Goal: Transaction & Acquisition: Download file/media

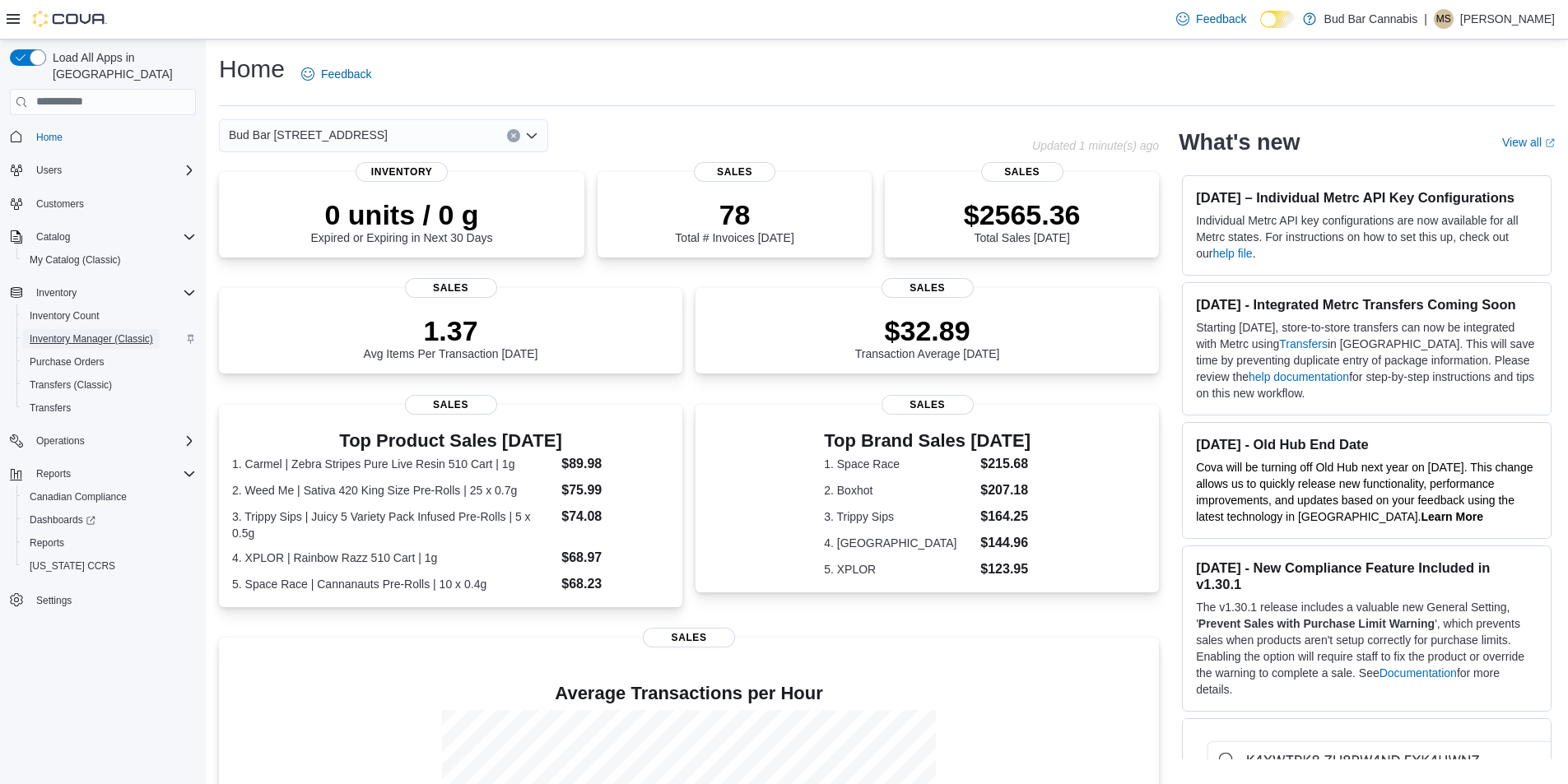
click at [75, 332] on span "Inventory Manager (Classic)" at bounding box center [92, 338] width 123 height 13
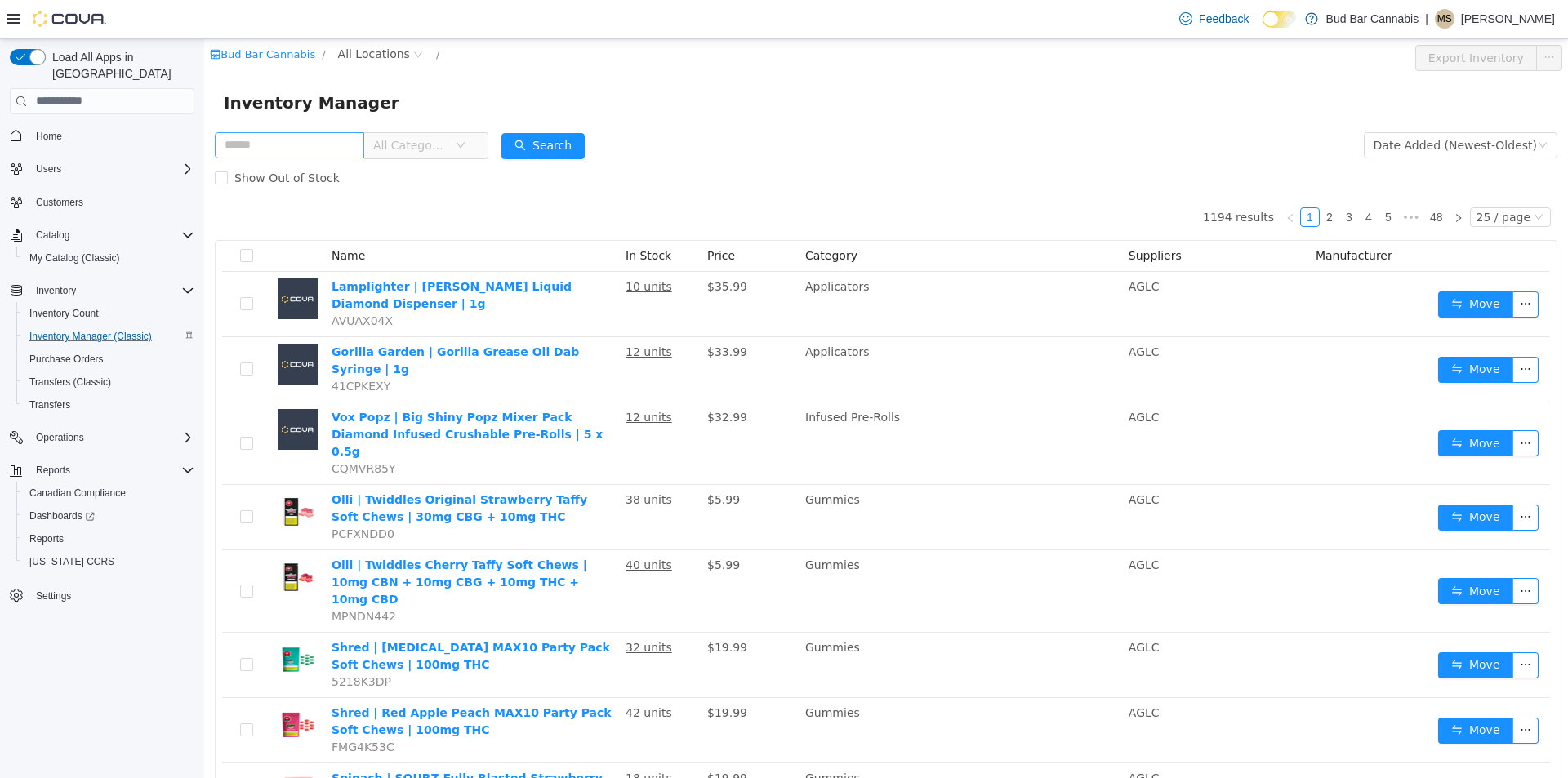
click at [284, 144] on input "text" at bounding box center [290, 145] width 150 height 26
type input "******"
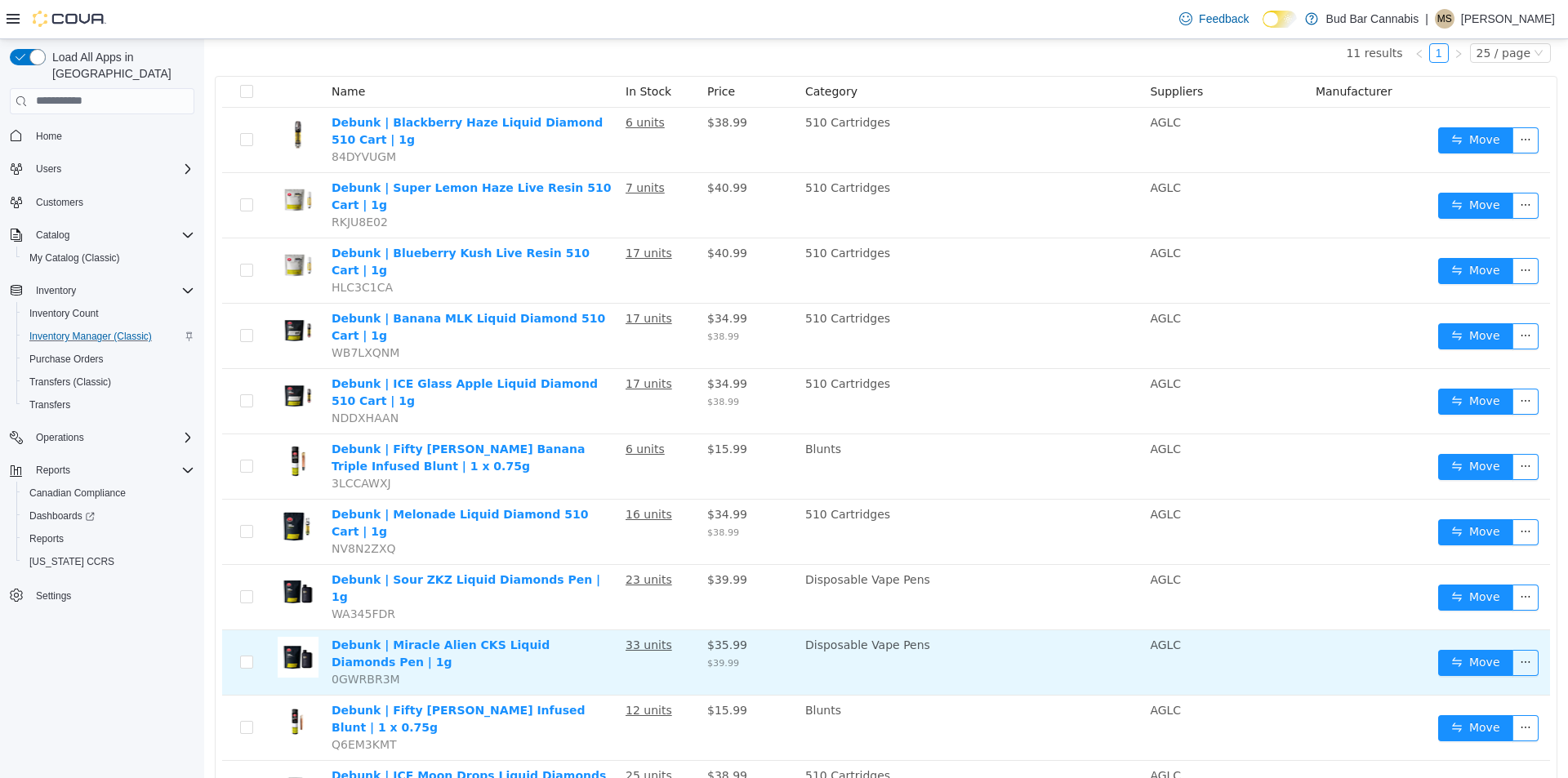
scroll to position [185, 0]
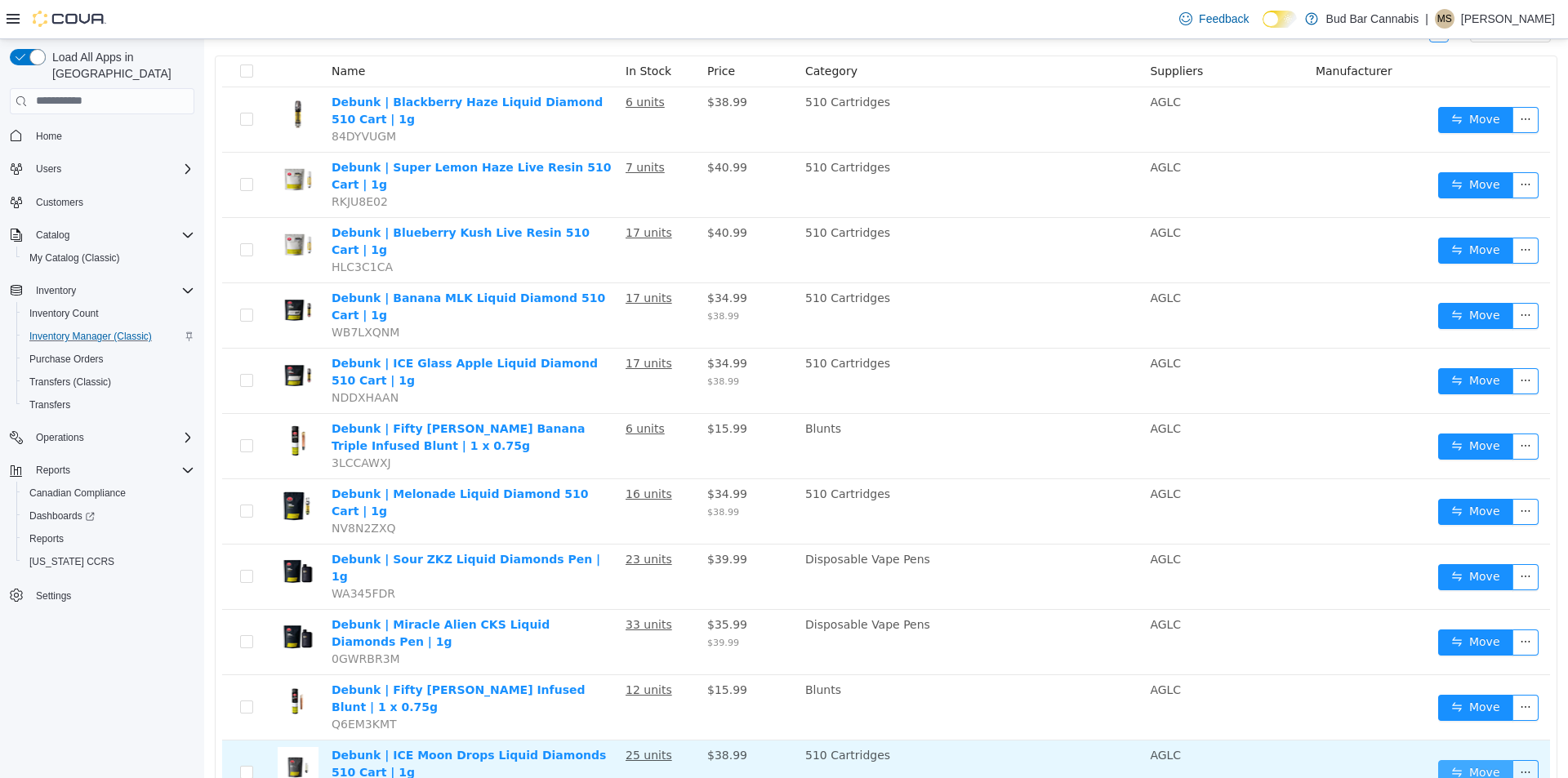
click at [1469, 759] on button "Move" at bounding box center [1475, 772] width 75 height 26
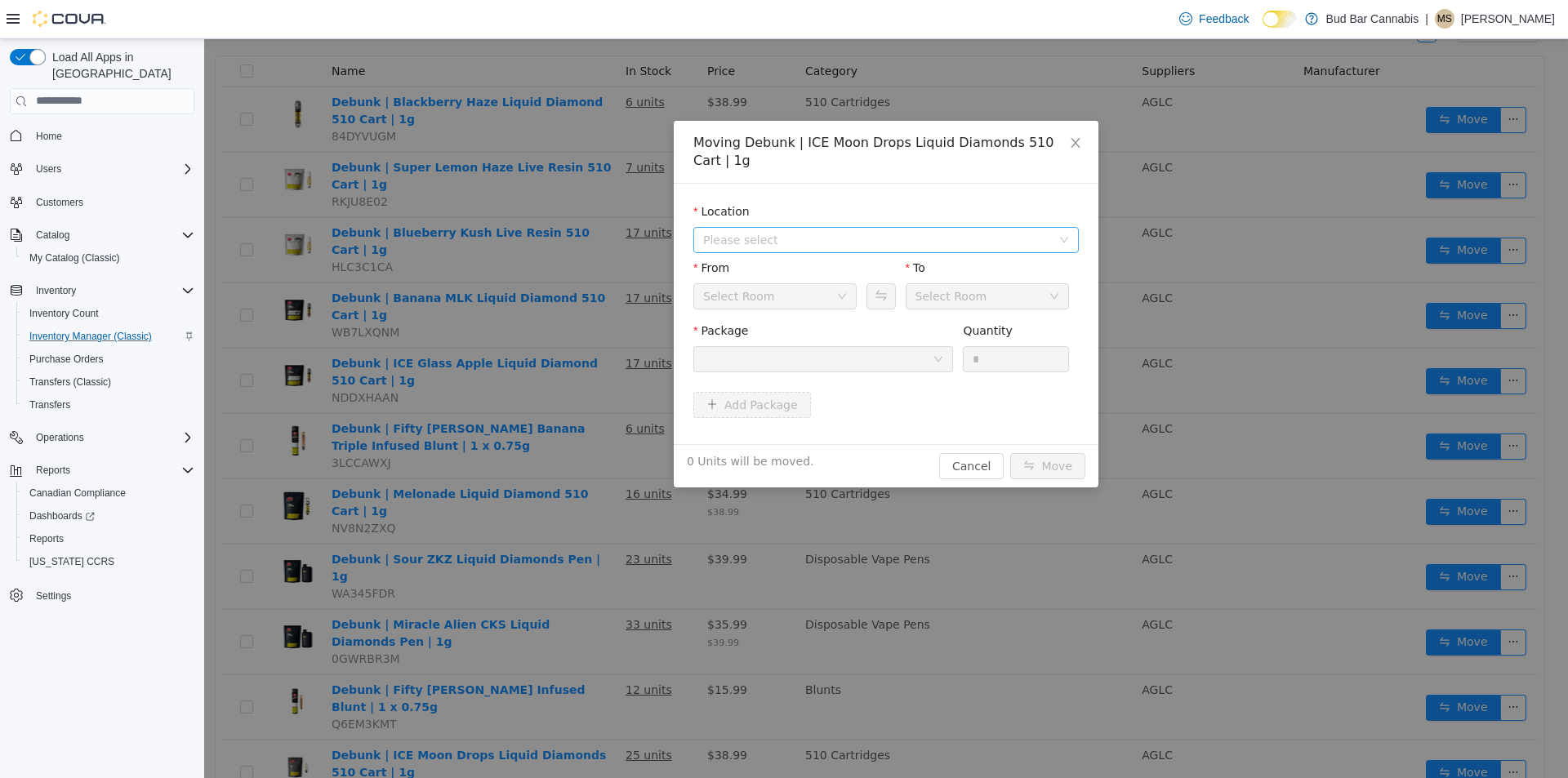
click at [714, 249] on span "Please select" at bounding box center [881, 239] width 355 height 25
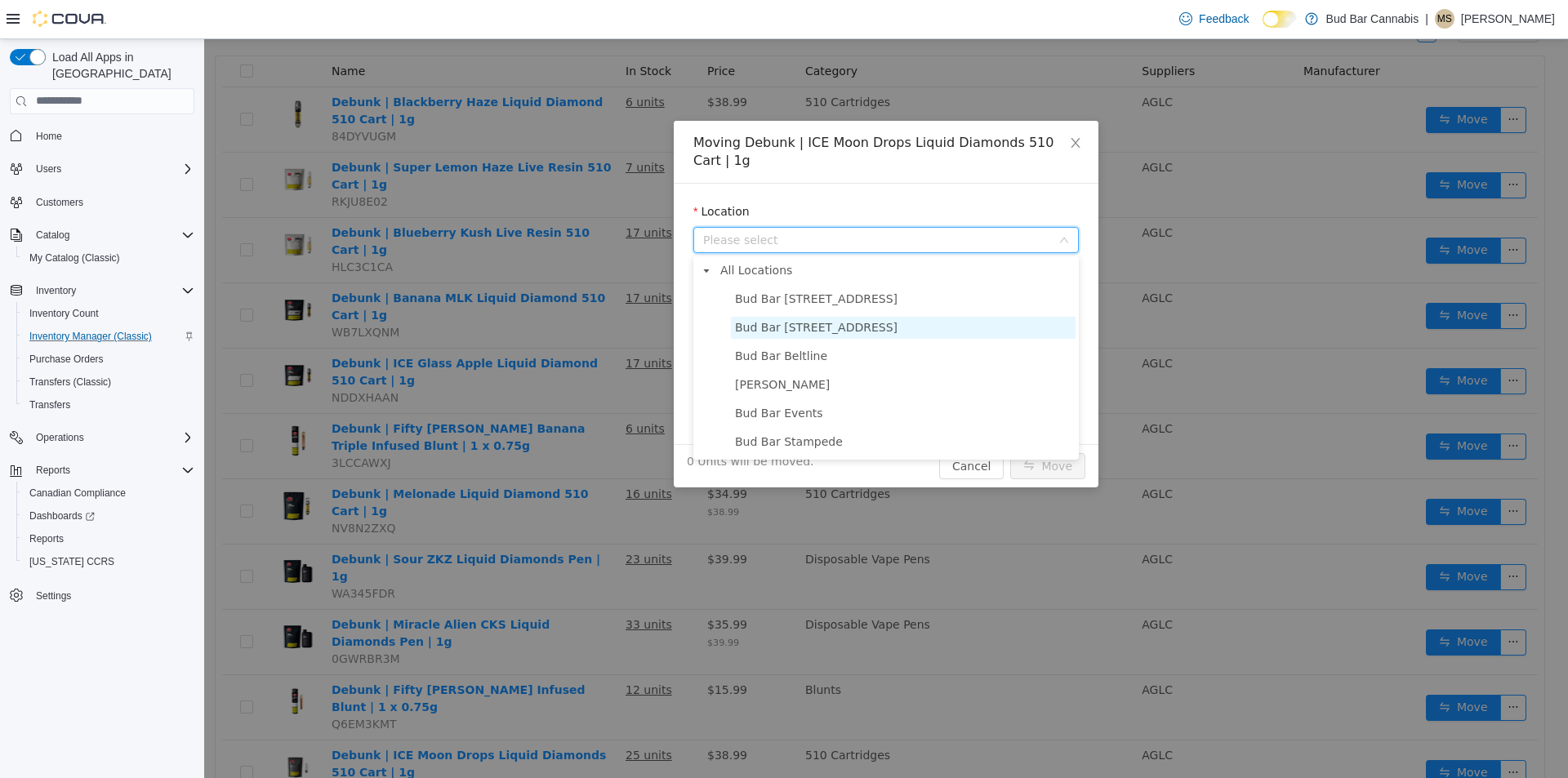
click at [783, 333] on span "Bud Bar [STREET_ADDRESS]" at bounding box center [815, 326] width 162 height 13
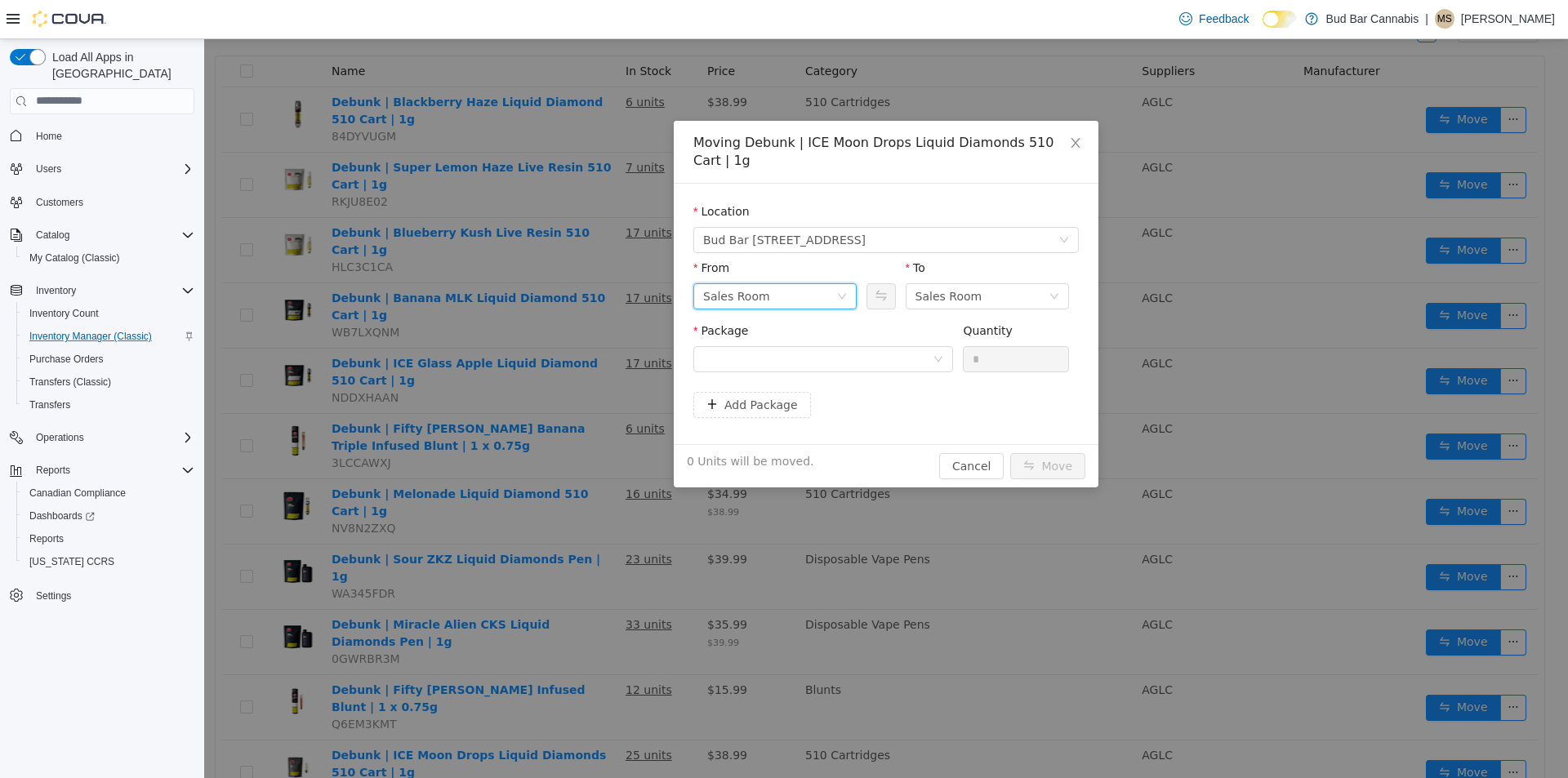
click at [769, 304] on div "Sales Room" at bounding box center [770, 295] width 134 height 25
click at [977, 305] on div "Sales Room" at bounding box center [982, 295] width 134 height 25
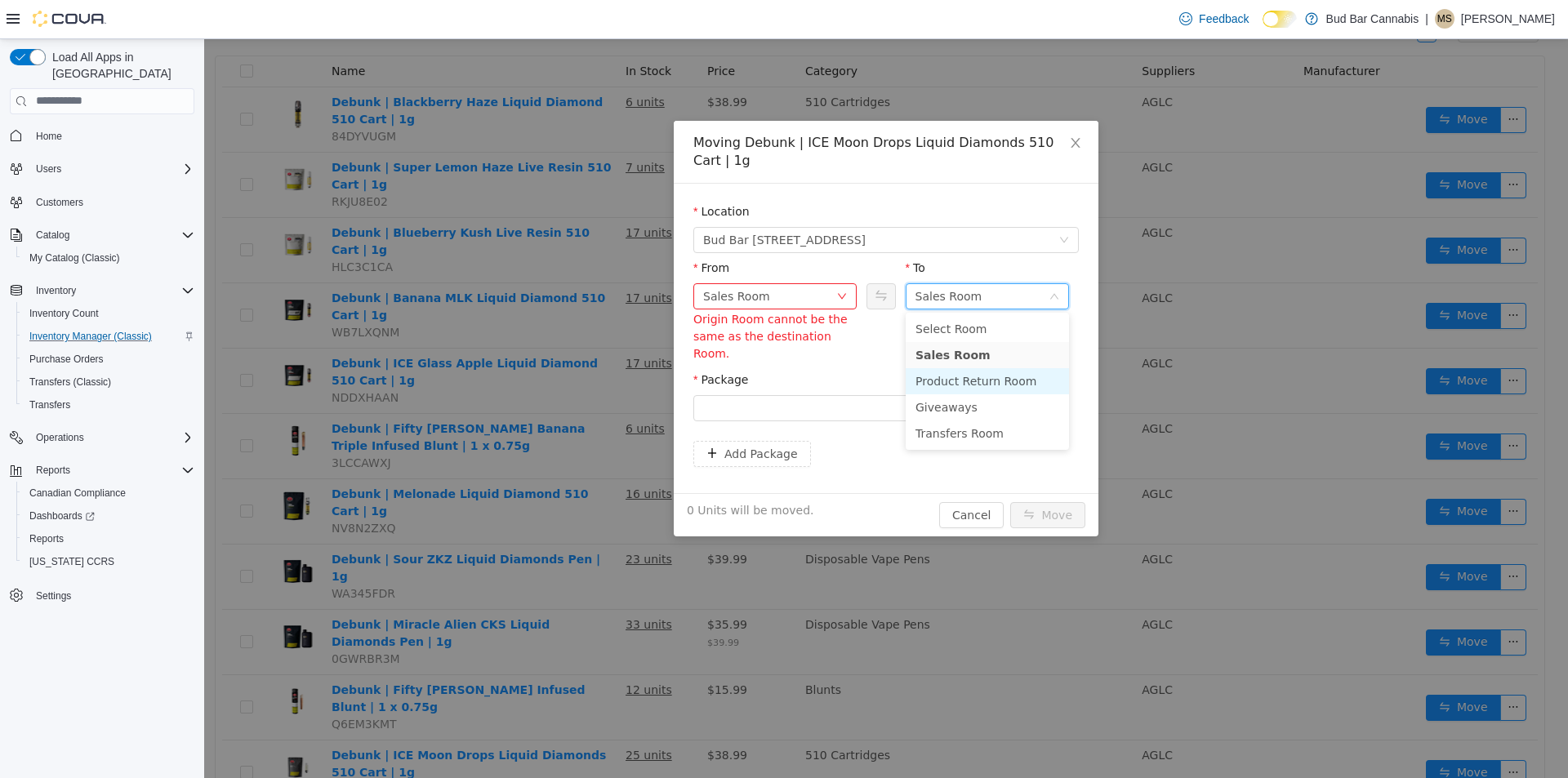
click at [962, 384] on li "Product Return Room" at bounding box center [987, 380] width 163 height 26
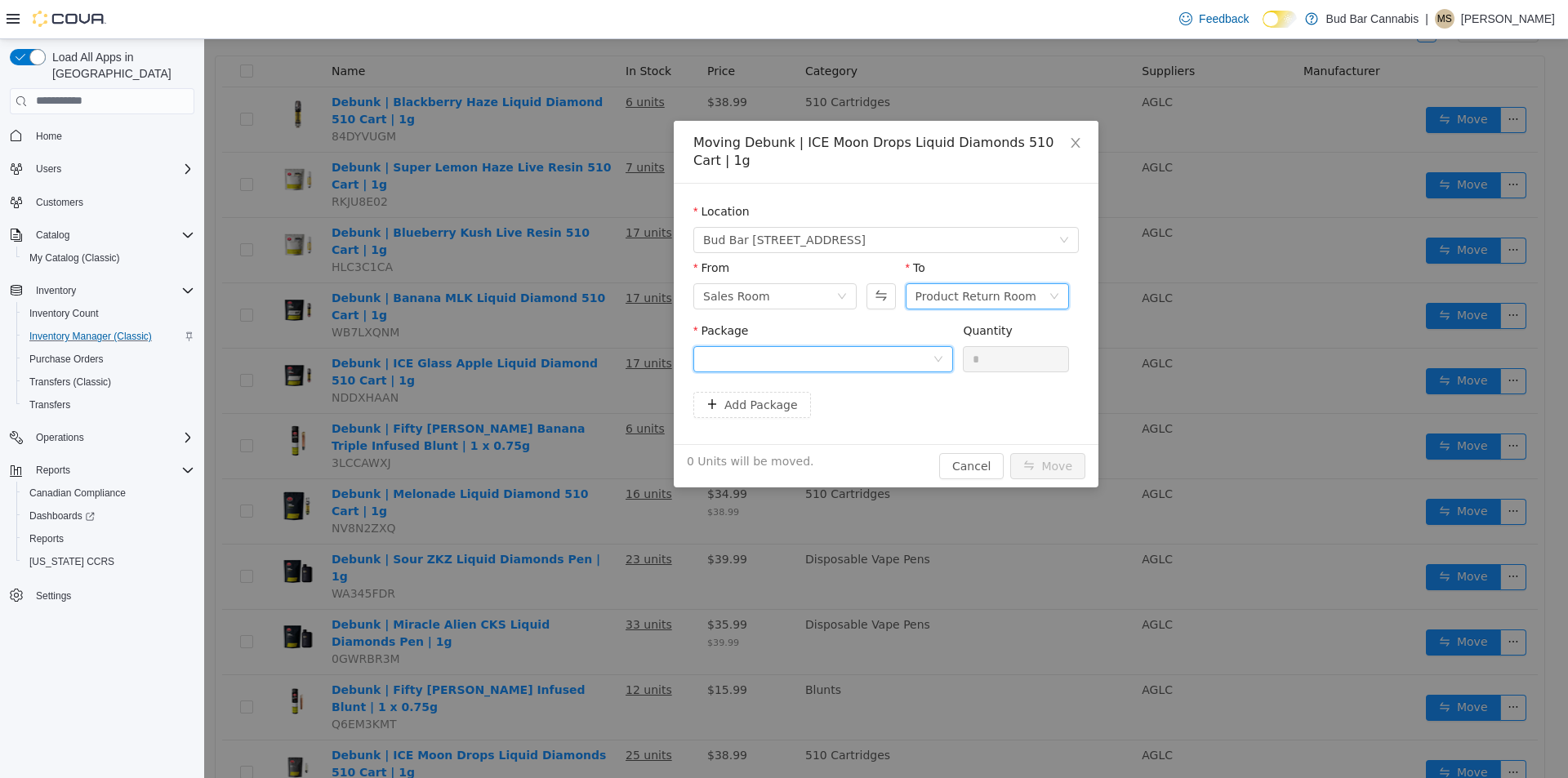
click at [754, 357] on div at bounding box center [818, 358] width 230 height 25
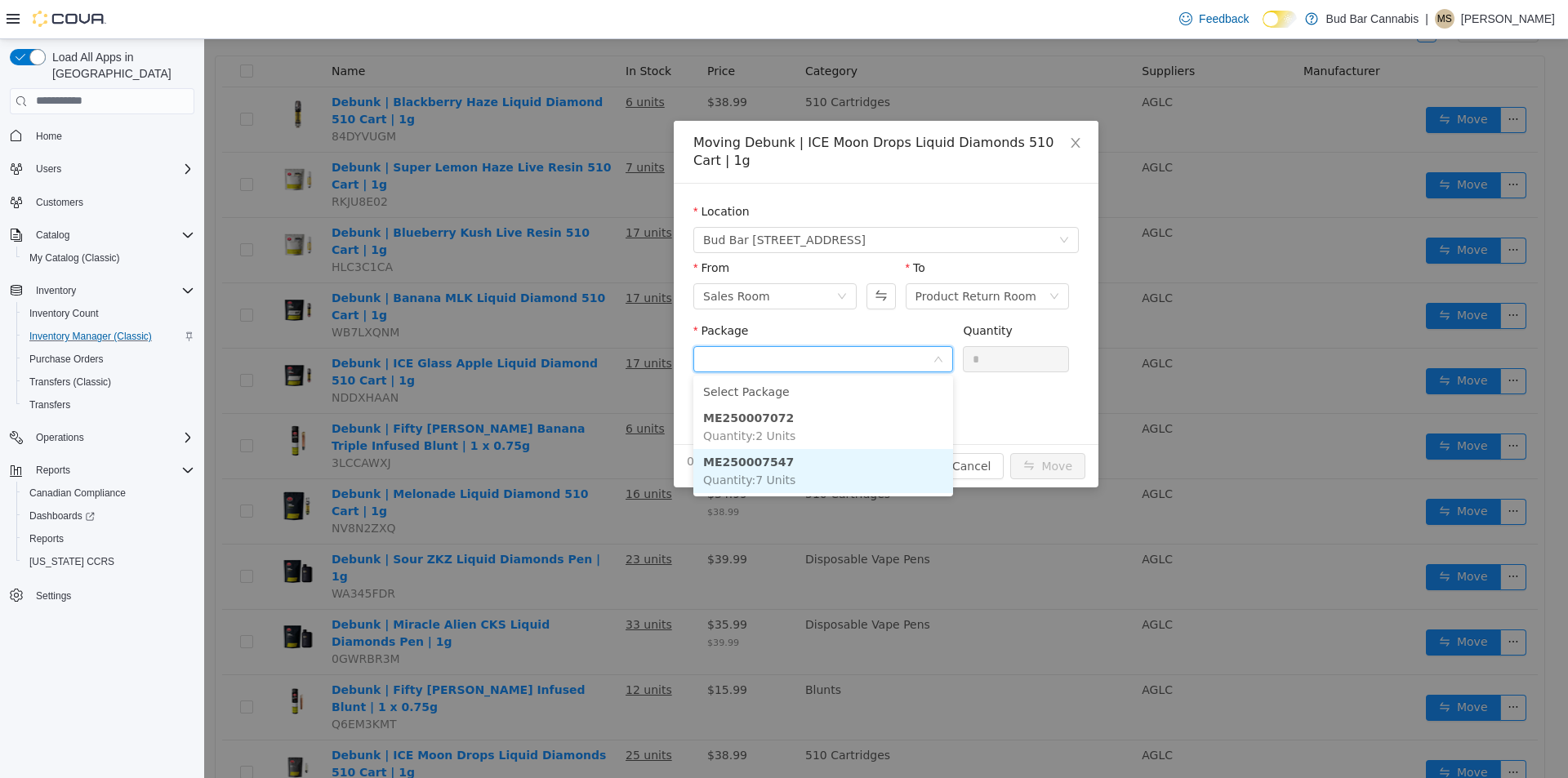
click at [805, 474] on li "ME250007547 Quantity : 7 Units" at bounding box center [822, 470] width 259 height 44
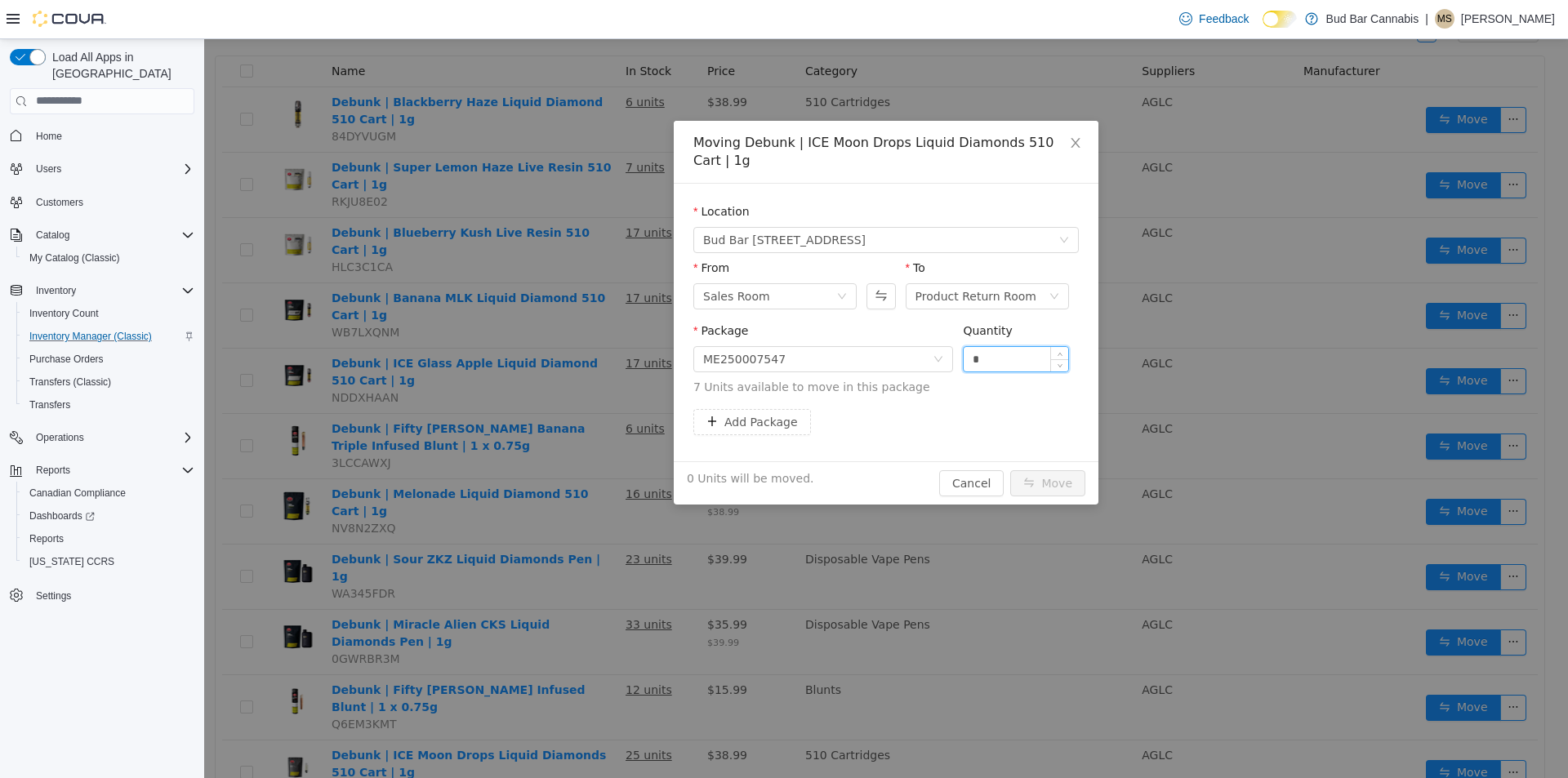
click at [997, 357] on input "*" at bounding box center [1015, 358] width 105 height 25
type input "*"
click at [1025, 402] on div "Package ME250007547 Quantity * 7 Units available to move in this package" at bounding box center [885, 365] width 385 height 87
click at [1059, 479] on button "Move" at bounding box center [1048, 482] width 75 height 26
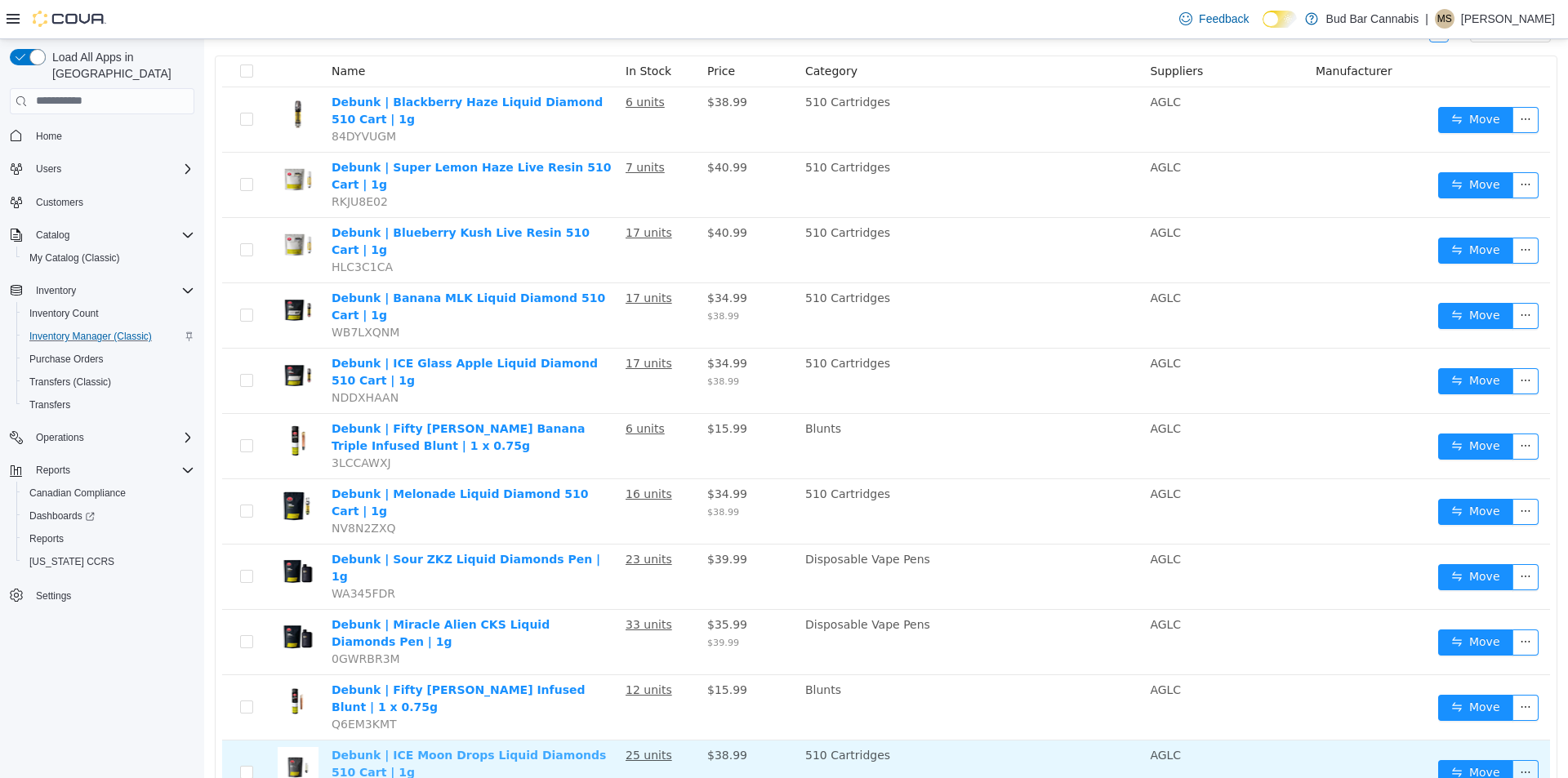
click at [503, 748] on link "Debunk | ICE Moon Drops Liquid Diamonds 510 Cart | 1g" at bounding box center [469, 764] width 275 height 31
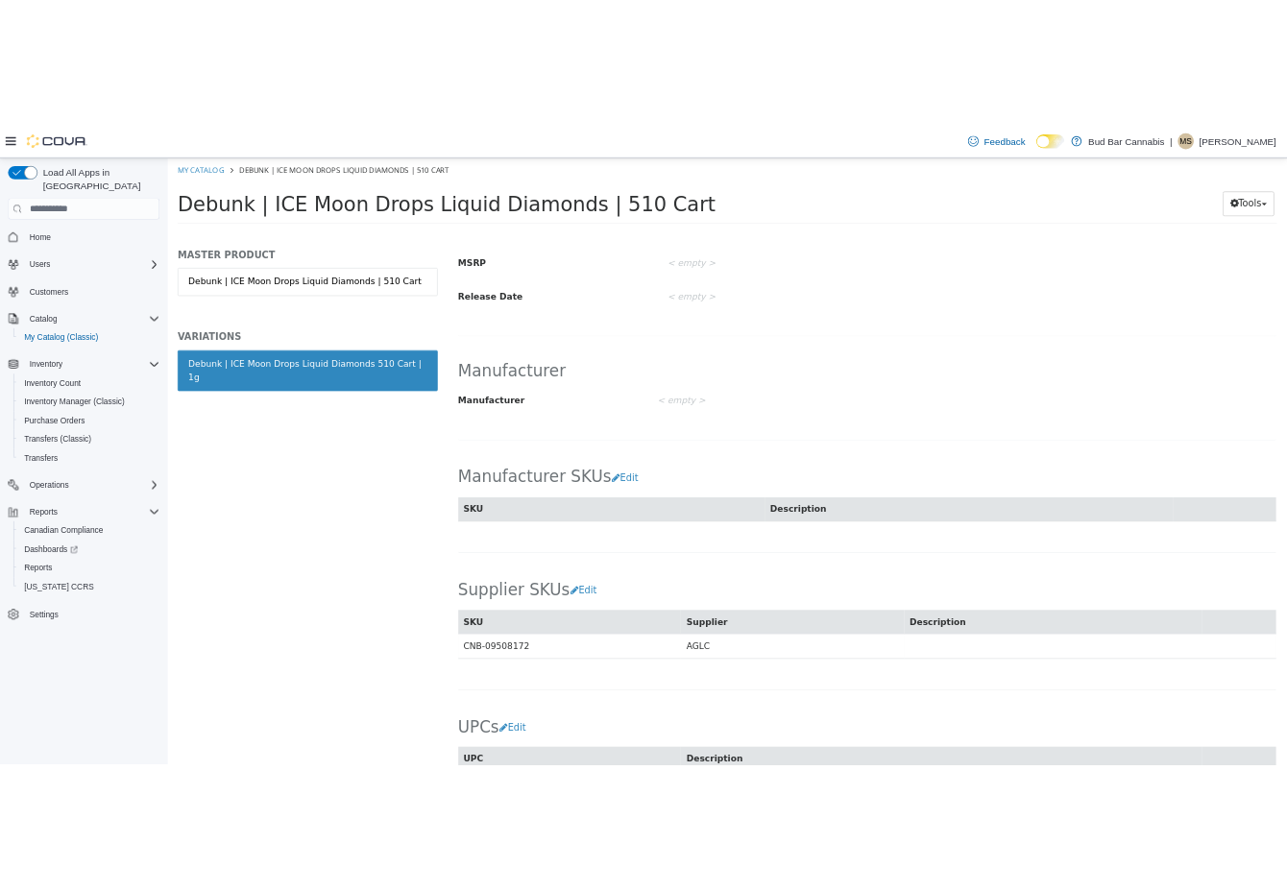
scroll to position [983, 0]
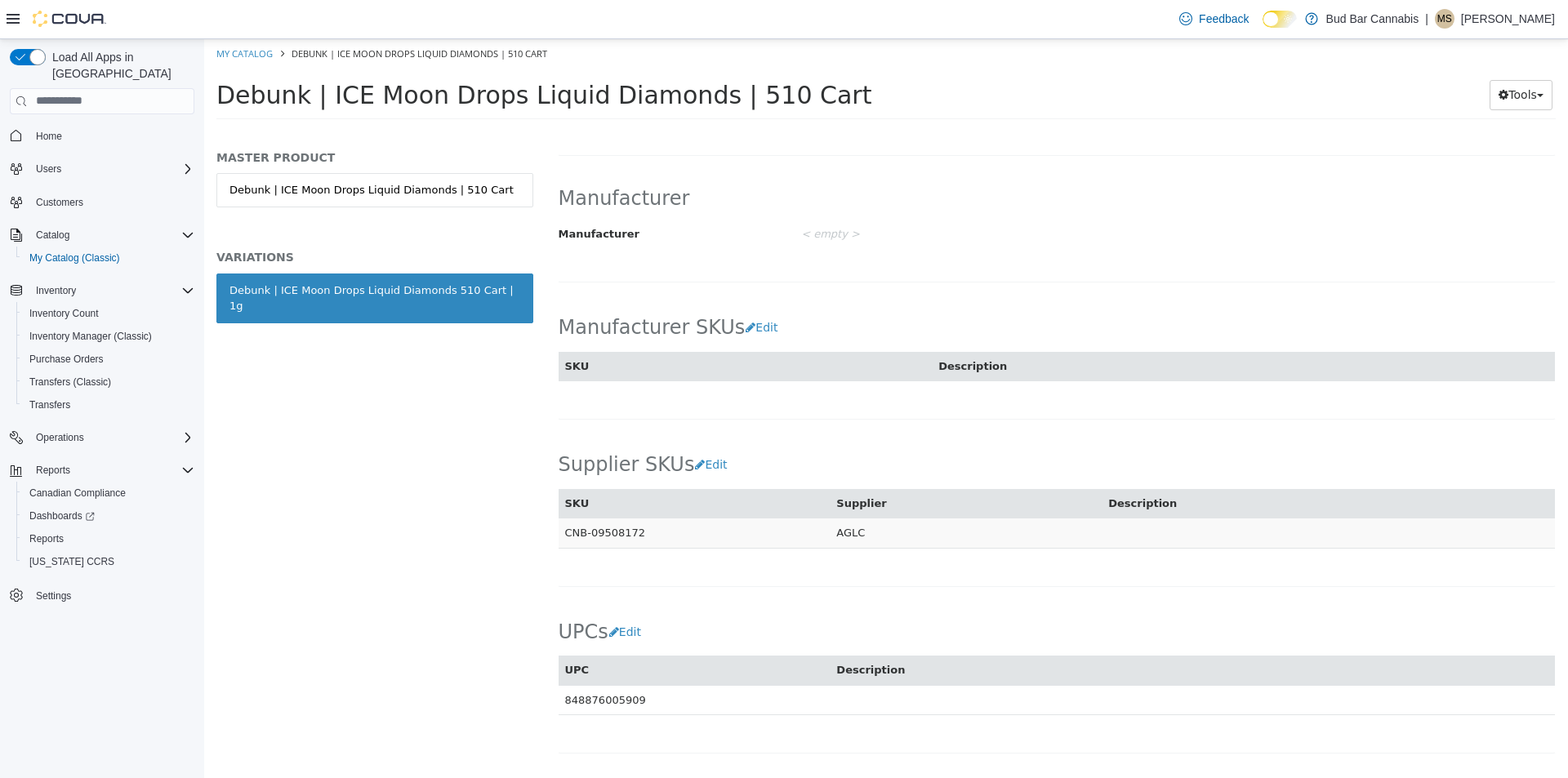
drag, startPoint x: 566, startPoint y: 533, endPoint x: 674, endPoint y: 537, distance: 108.1
click at [674, 537] on td "CNB-09508172" at bounding box center [695, 533] width 272 height 31
copy td "CNB-09508172"
click at [614, 534] on td "CNB-09508172" at bounding box center [695, 533] width 272 height 31
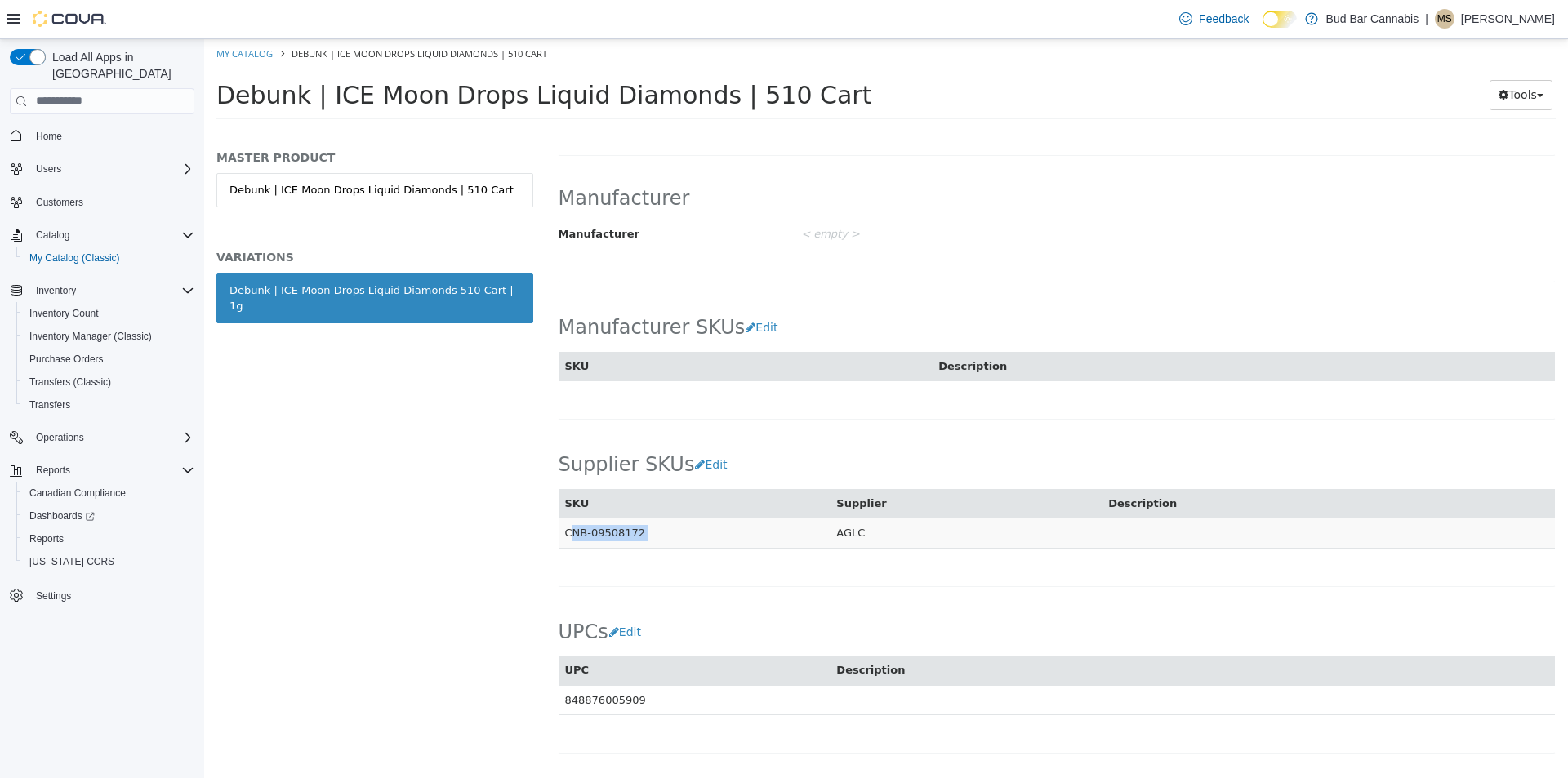
click at [614, 534] on td "CNB-09508172" at bounding box center [695, 533] width 272 height 31
click at [66, 307] on span "Inventory Count" at bounding box center [65, 313] width 70 height 13
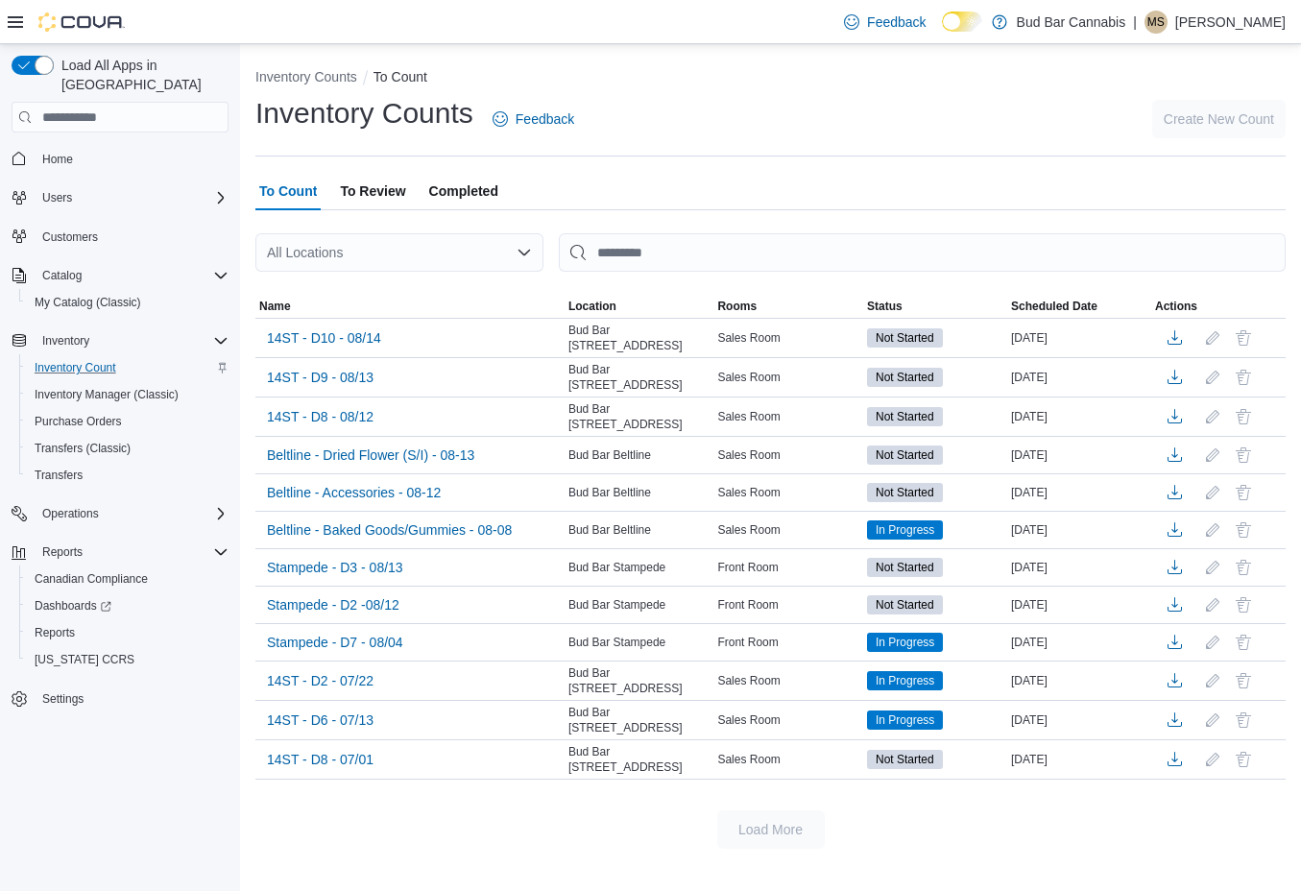
click at [362, 188] on span "To Review" at bounding box center [372, 191] width 65 height 38
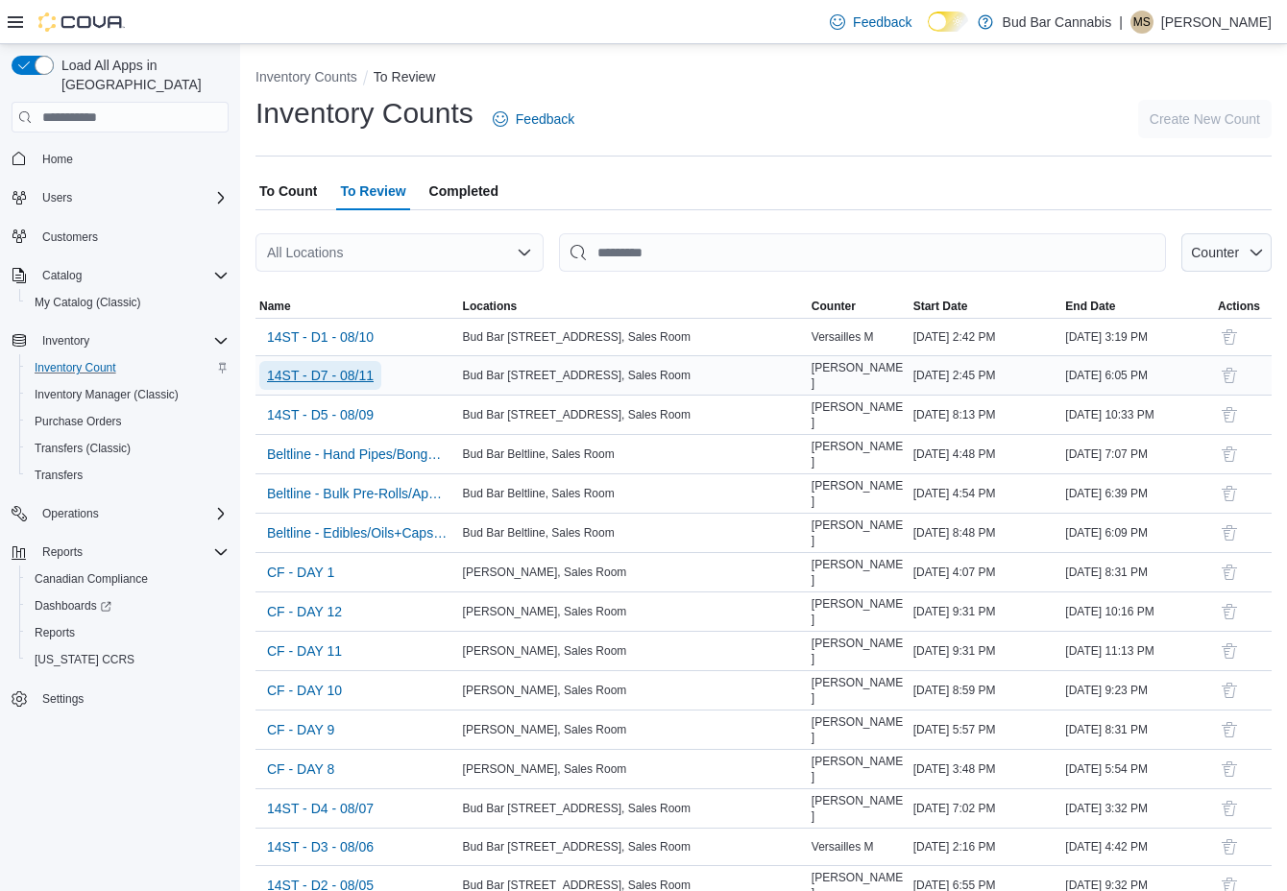
click at [339, 378] on span "14ST - D7 - 08/11" at bounding box center [320, 375] width 107 height 19
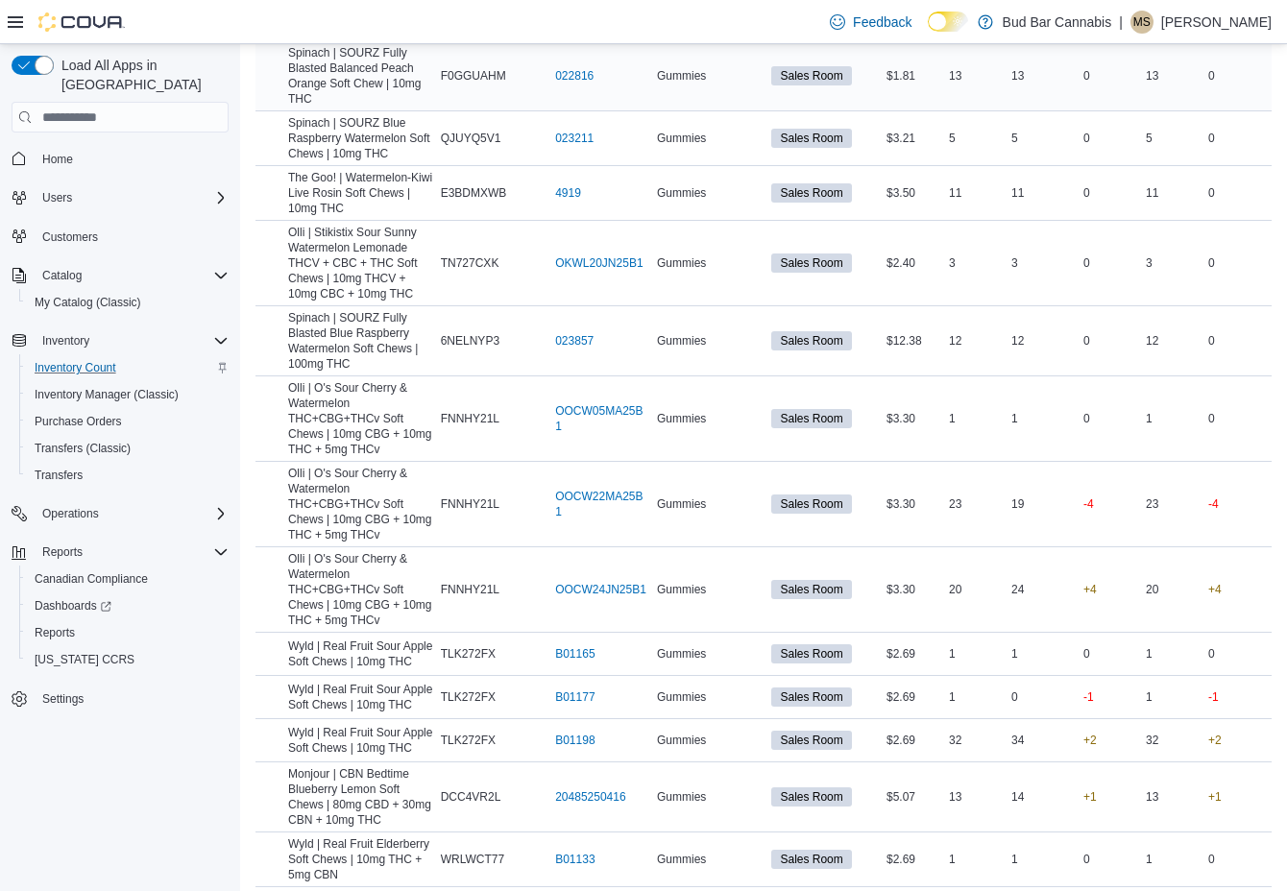
scroll to position [1056, 0]
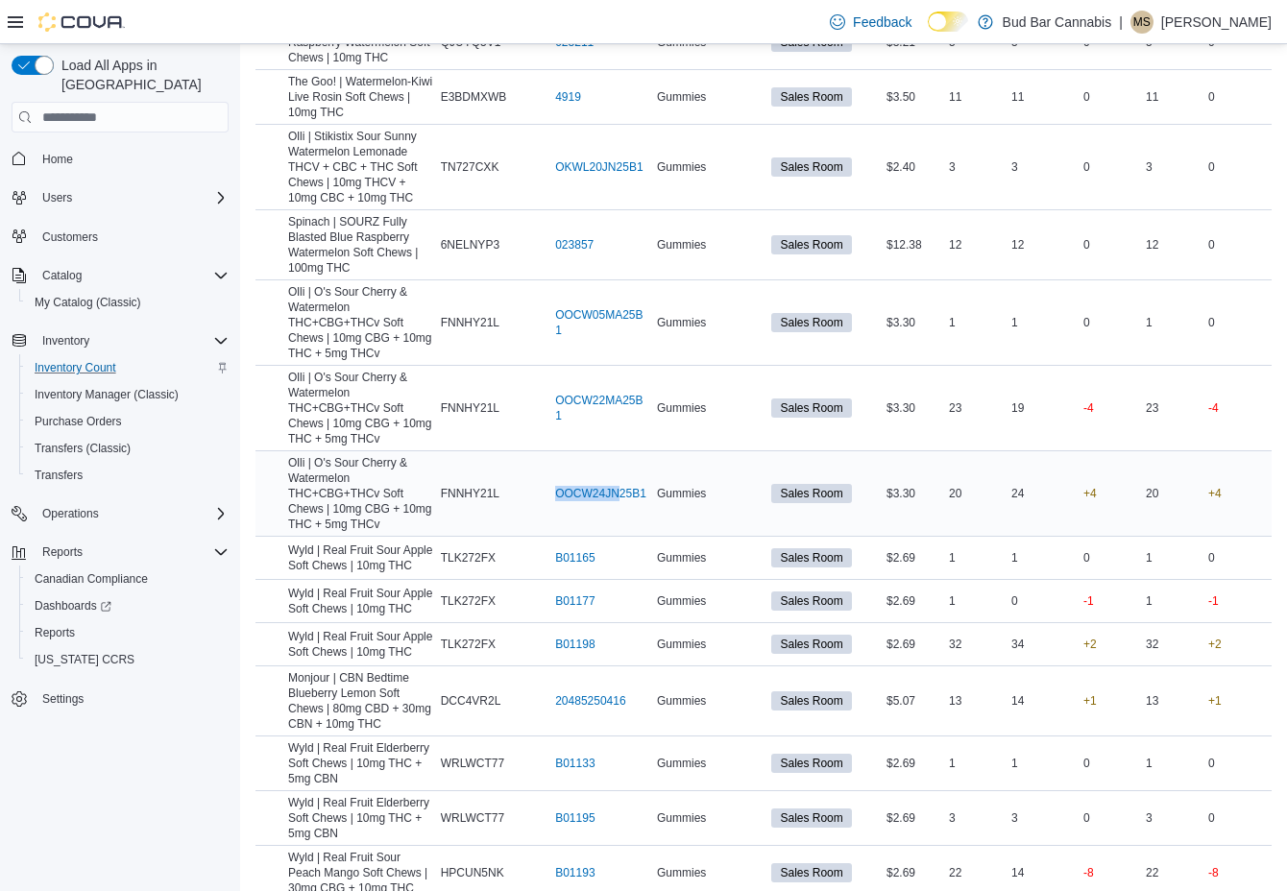
drag, startPoint x: 558, startPoint y: 483, endPoint x: 624, endPoint y: 492, distance: 66.8
click at [624, 492] on div "OOCW24JN25B1 (opens in a new tab or window)" at bounding box center [602, 493] width 102 height 23
drag, startPoint x: 552, startPoint y: 394, endPoint x: 656, endPoint y: 404, distance: 104.3
click at [656, 404] on tr "Olli | O's Sour Cherry & Watermelon THC+CBG+THCv Soft Chews | 10mg CBG + 10mg T…" at bounding box center [763, 408] width 1016 height 85
copy tr "Package # OOCW22MA25B1"
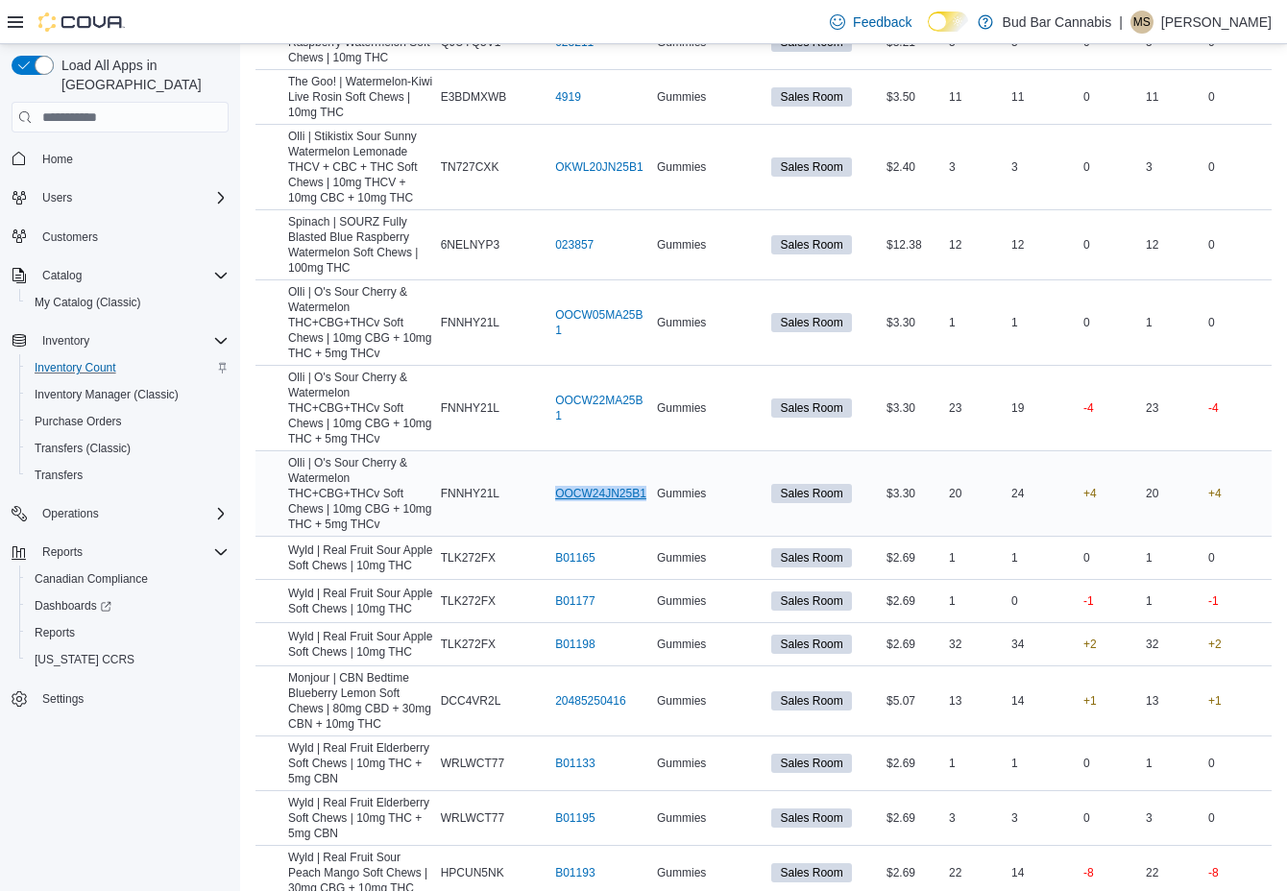
drag, startPoint x: 546, startPoint y: 485, endPoint x: 649, endPoint y: 486, distance: 103.7
click at [649, 486] on tr "Olli | O's Sour Cherry & Watermelon THC+CBG+THCv Soft Chews | 10mg CBG + 10mg T…" at bounding box center [763, 493] width 1016 height 85
copy tr "Package # OOCW24JN25B1"
click at [206, 717] on nav "Home Users Customers Catalog My Catalog (Classic) Inventory Inventory Count Inv…" at bounding box center [120, 449] width 217 height 626
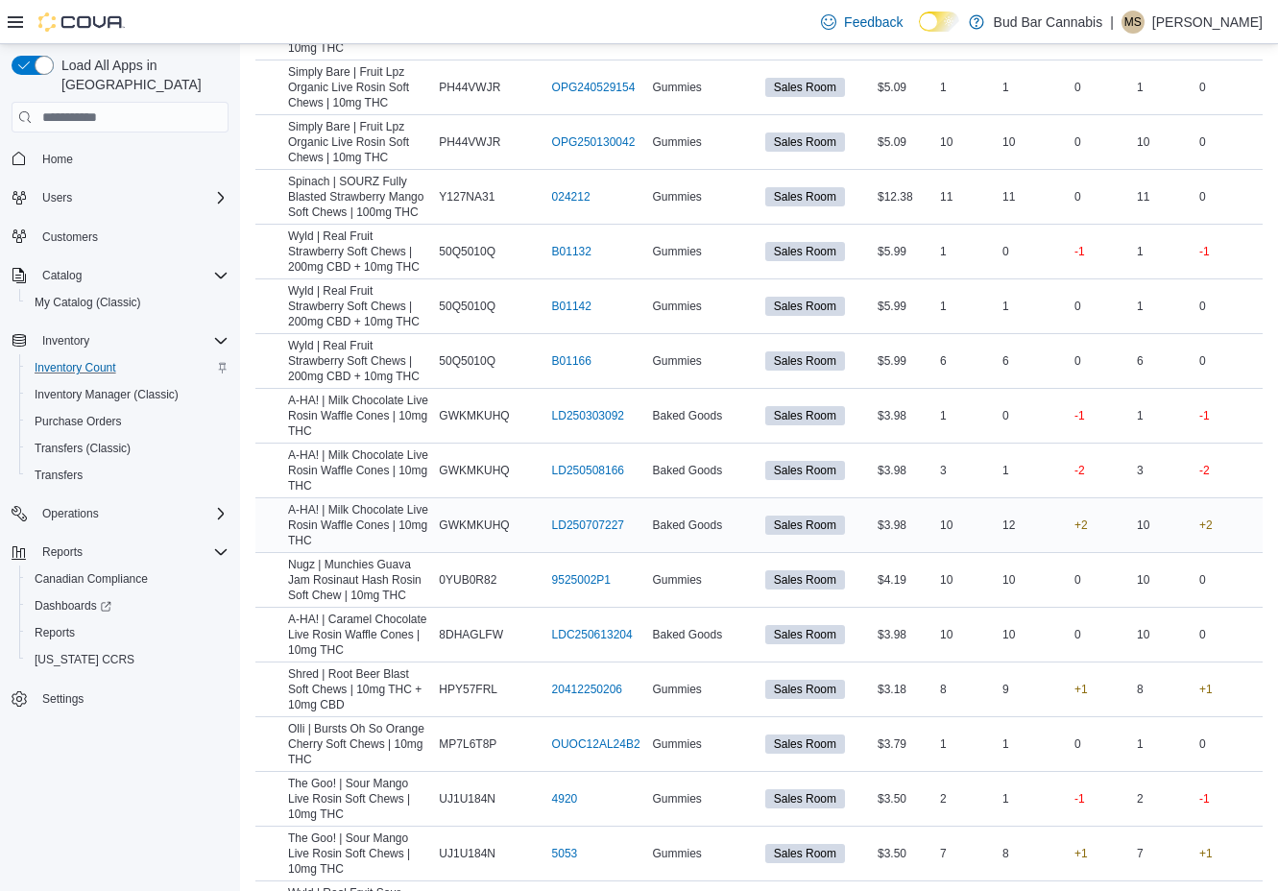
scroll to position [5178, 0]
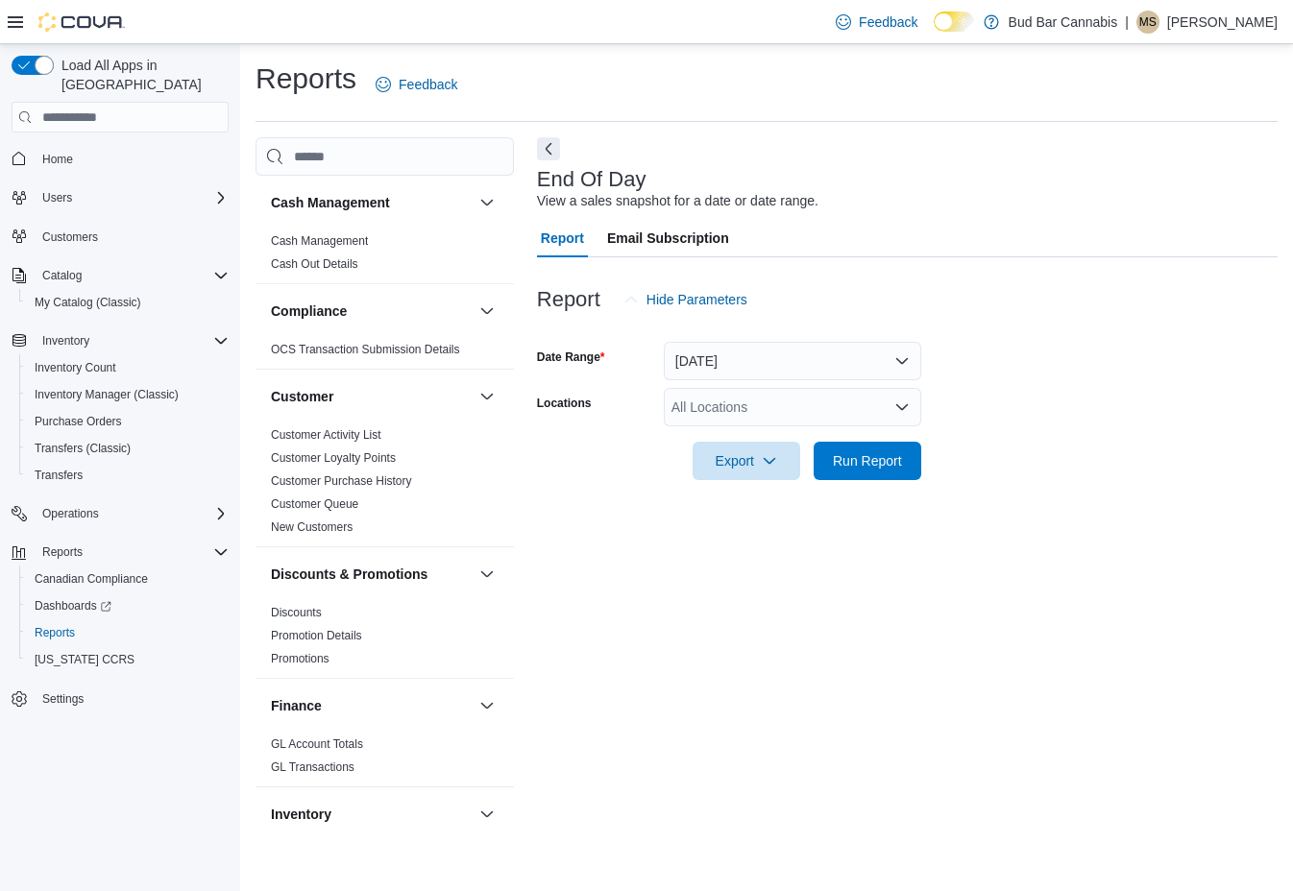
click at [765, 411] on div "All Locations" at bounding box center [792, 407] width 257 height 38
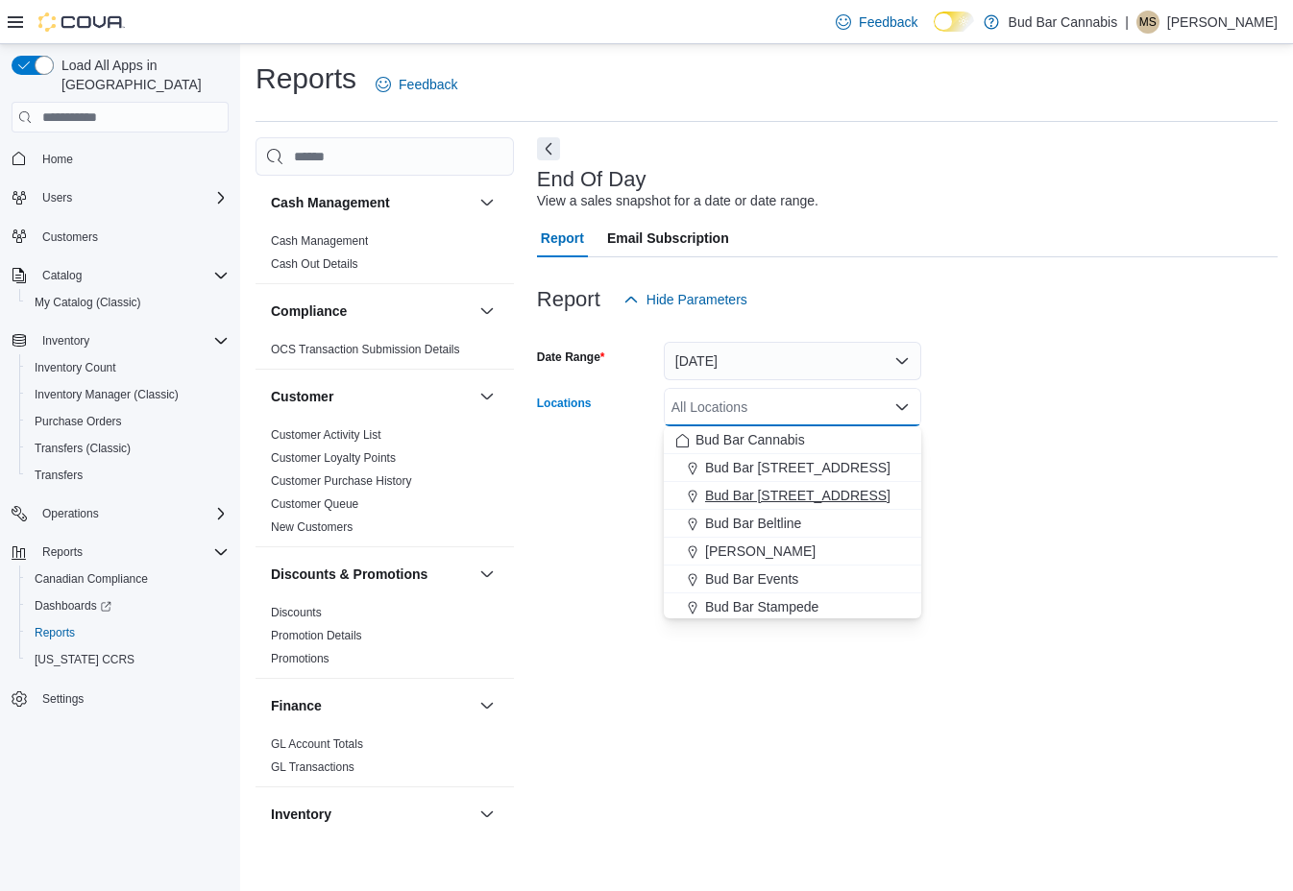
click at [770, 488] on span "Bud Bar [STREET_ADDRESS]" at bounding box center [797, 495] width 185 height 19
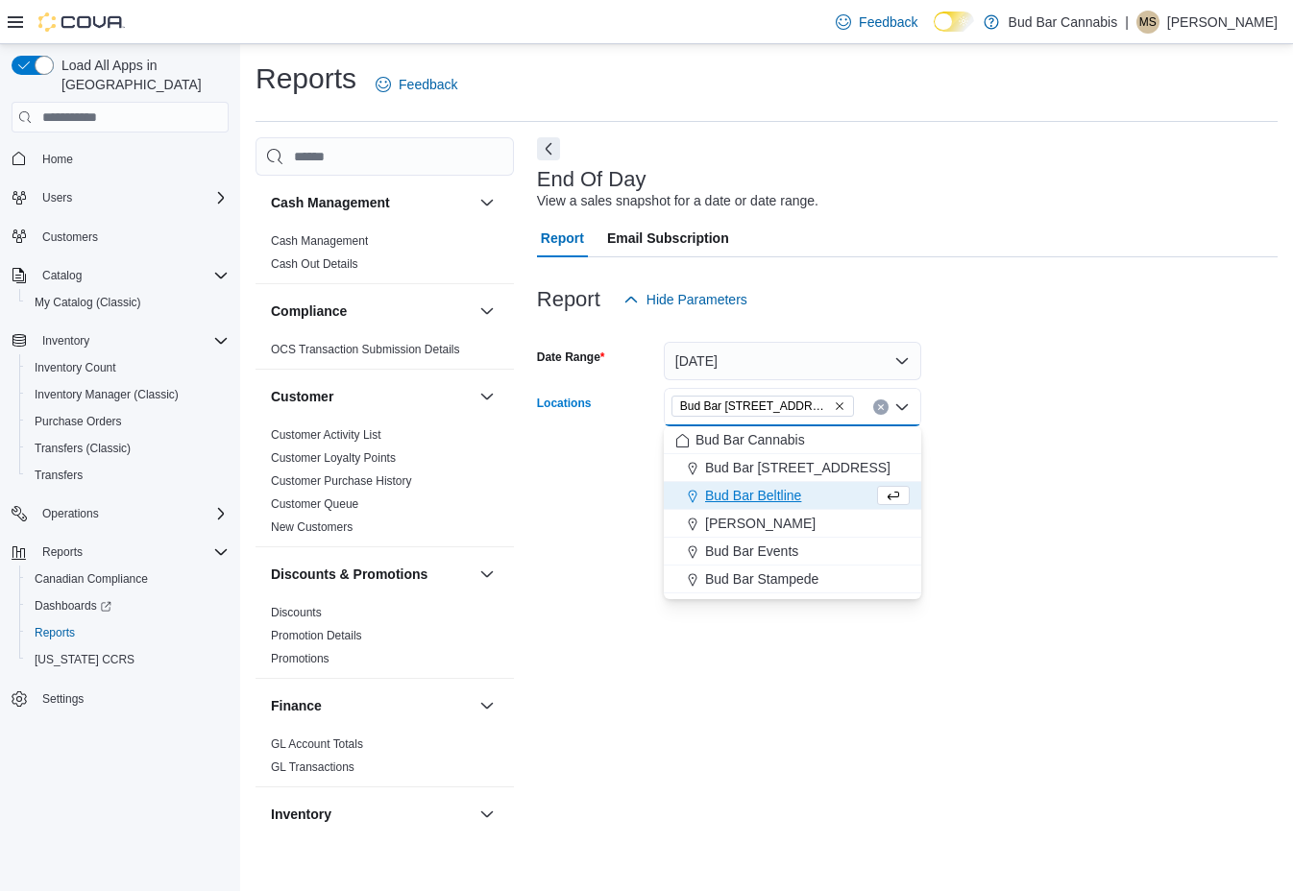
click at [943, 237] on div "Report Email Subscription" at bounding box center [907, 238] width 740 height 38
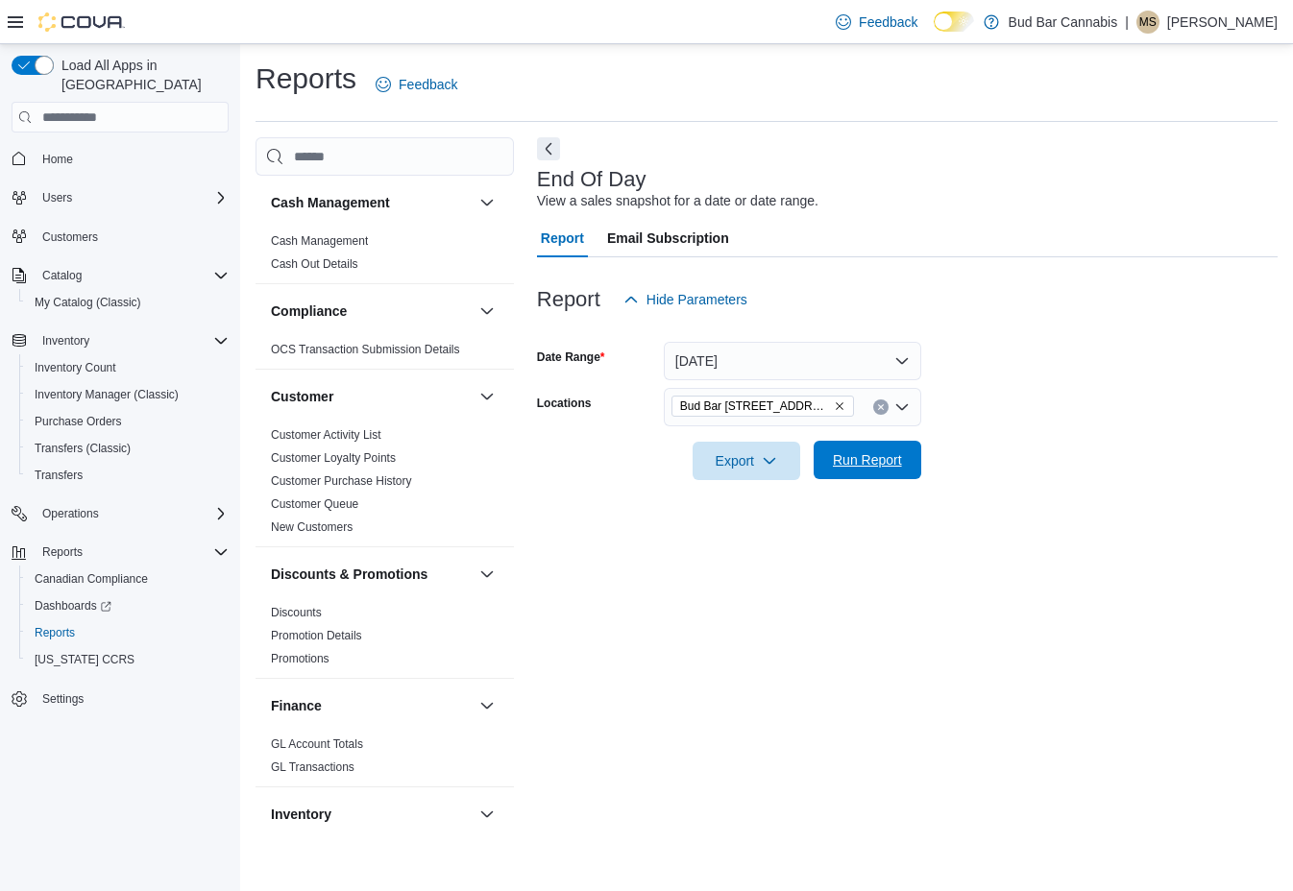
click at [868, 474] on span "Run Report" at bounding box center [867, 460] width 85 height 38
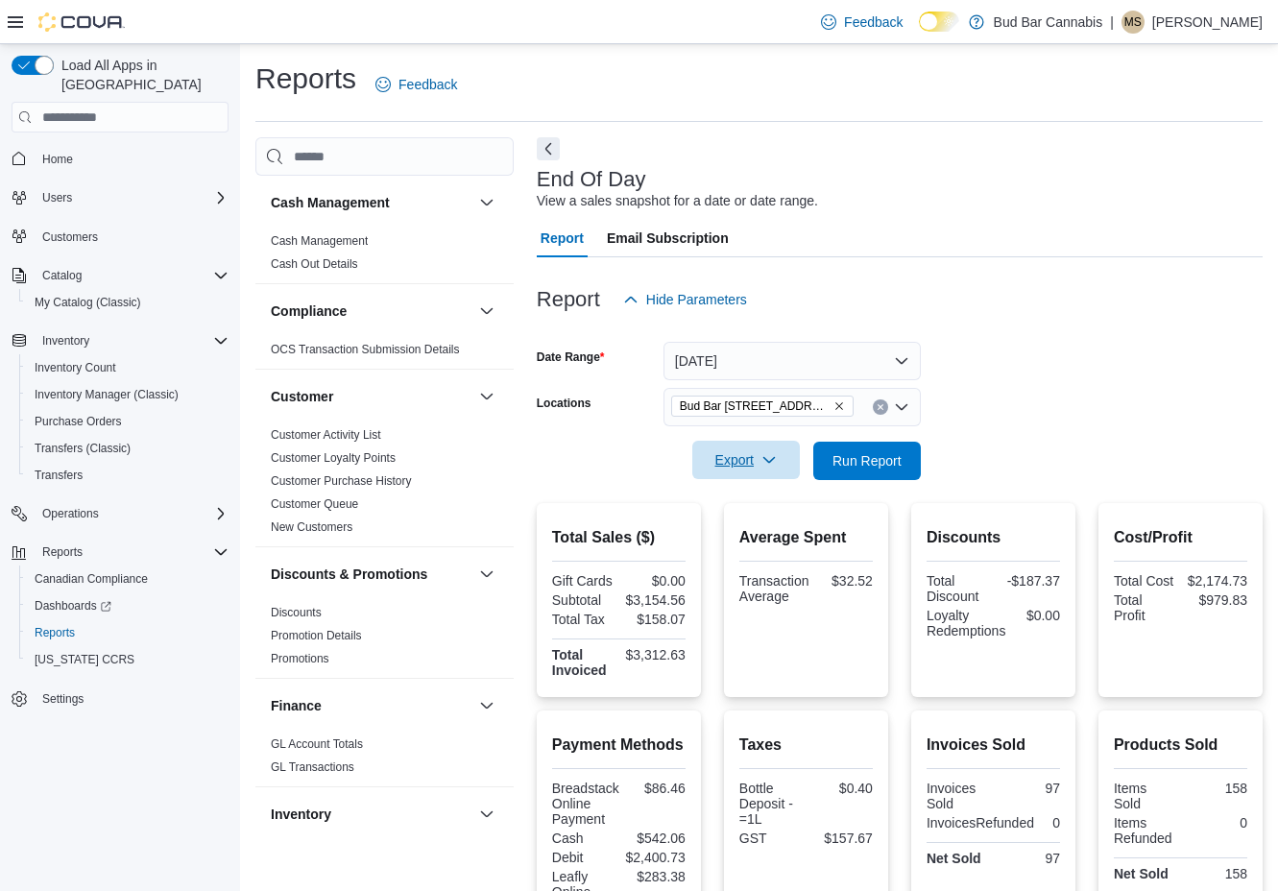
click at [724, 469] on span "Export" at bounding box center [746, 460] width 85 height 38
click at [755, 540] on span "Export to Pdf" at bounding box center [749, 537] width 86 height 15
